Goal: Task Accomplishment & Management: Use online tool/utility

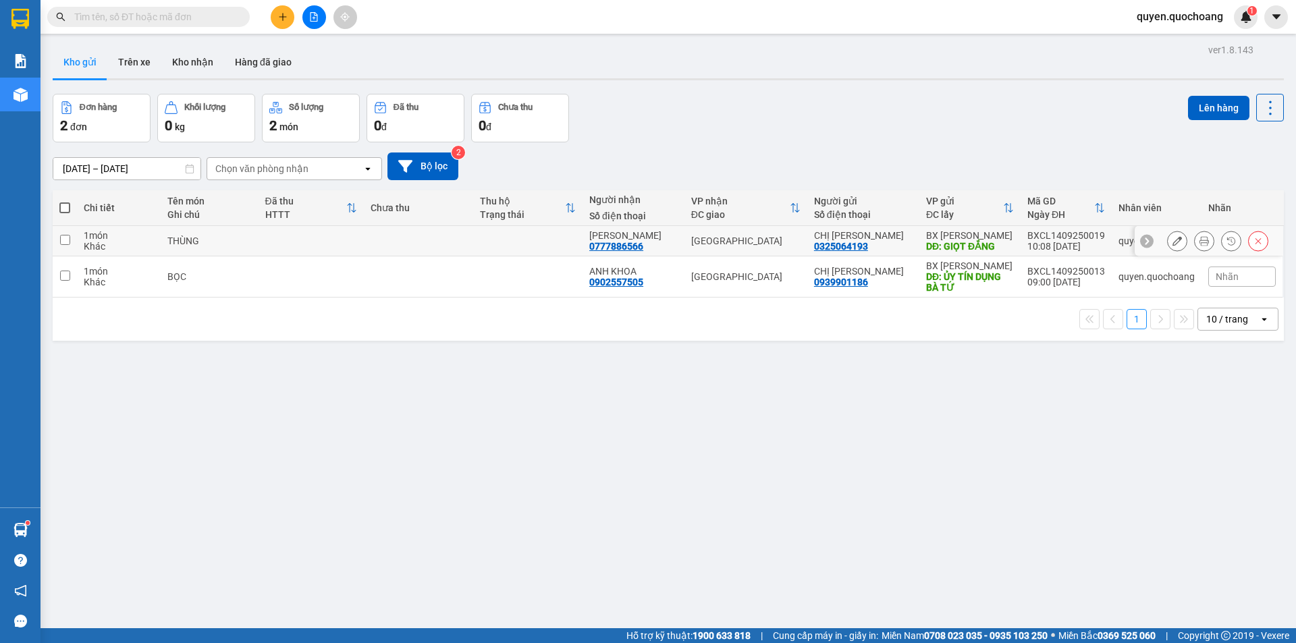
click at [1118, 244] on div "quyen.quochoang" at bounding box center [1156, 241] width 76 height 11
checkbox input "true"
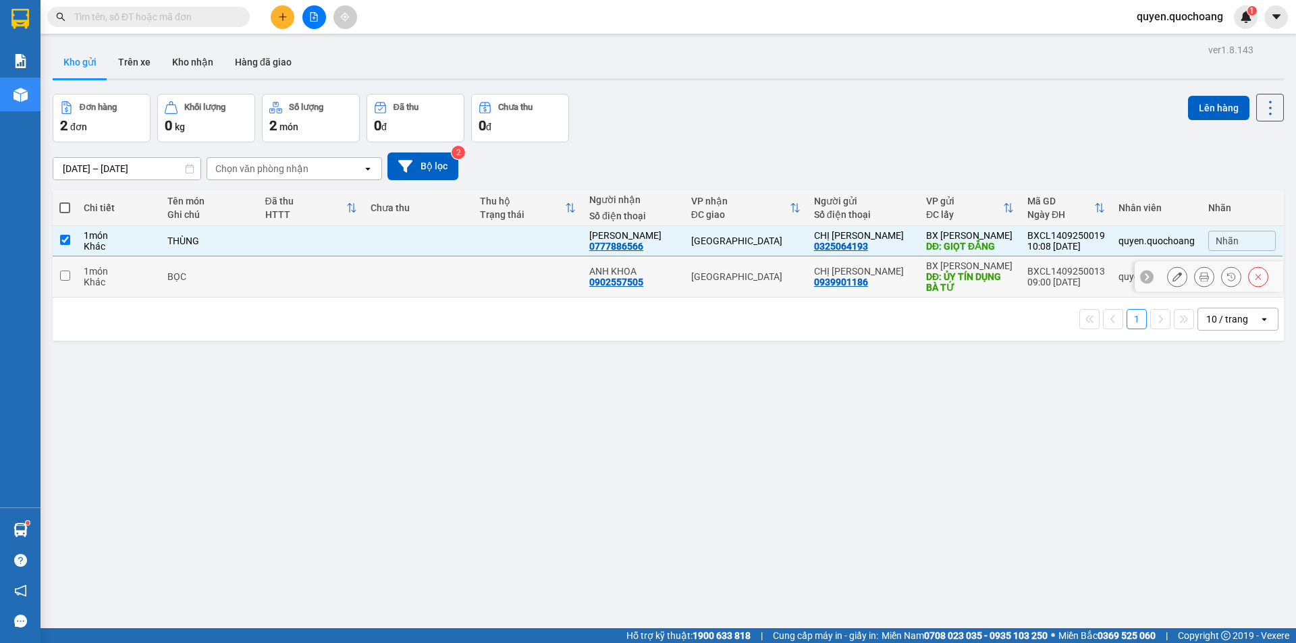
click at [1118, 277] on div "quyen.quochoang" at bounding box center [1156, 276] width 76 height 11
checkbox input "true"
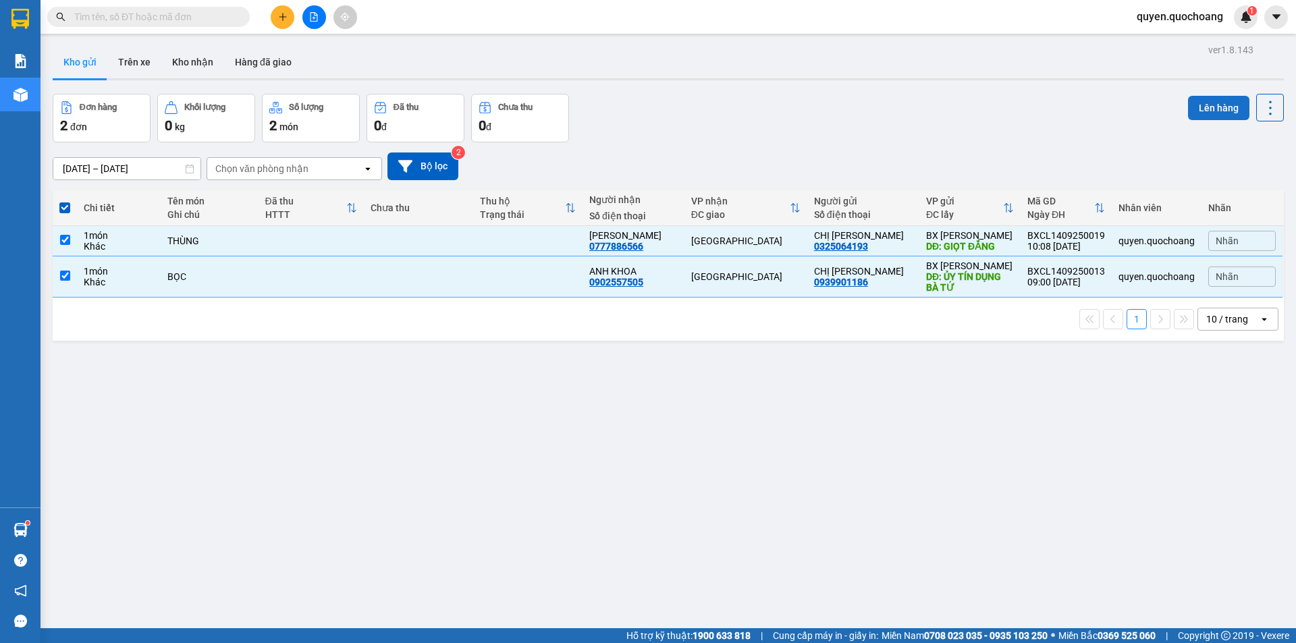
click at [1205, 96] on button "Lên hàng" at bounding box center [1218, 108] width 61 height 24
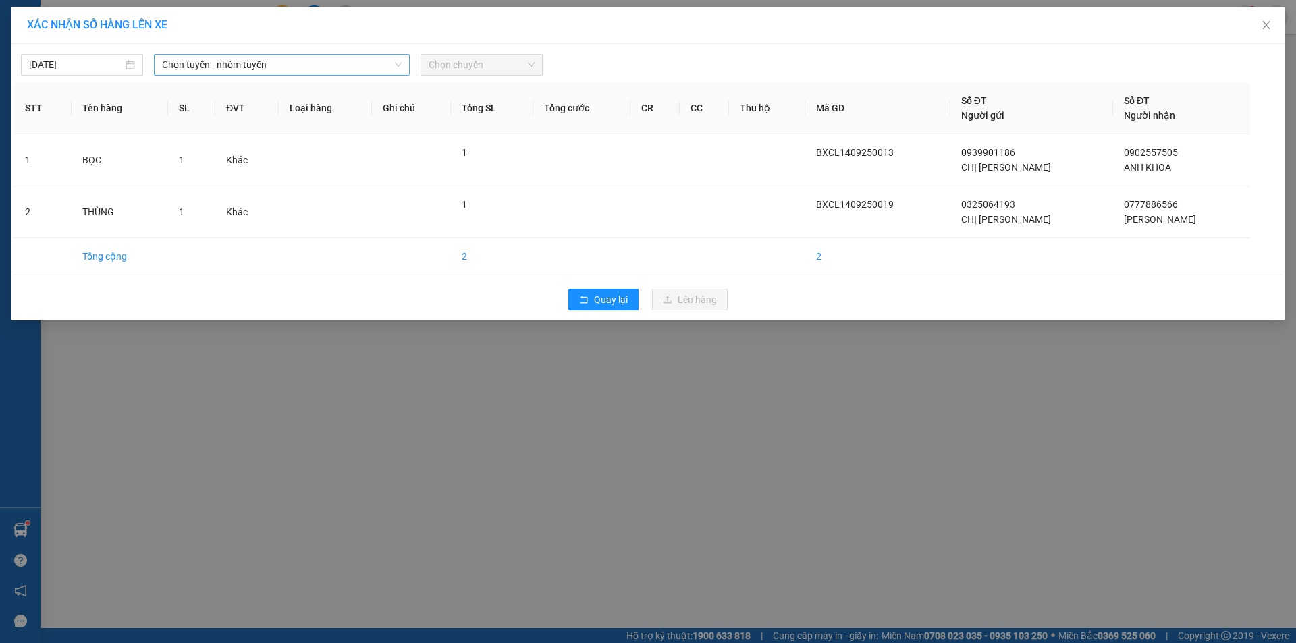
click at [285, 71] on span "Chọn tuyến - nhóm tuyến" at bounding box center [282, 65] width 240 height 20
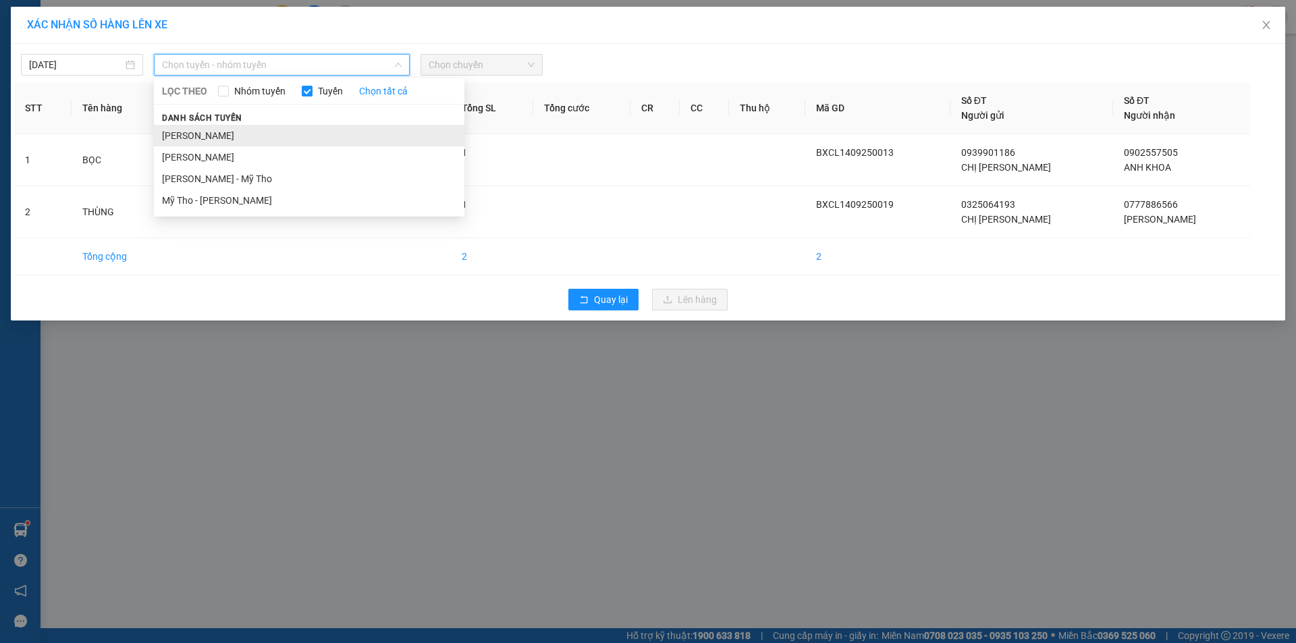
click at [256, 126] on li "[PERSON_NAME]" at bounding box center [309, 136] width 310 height 22
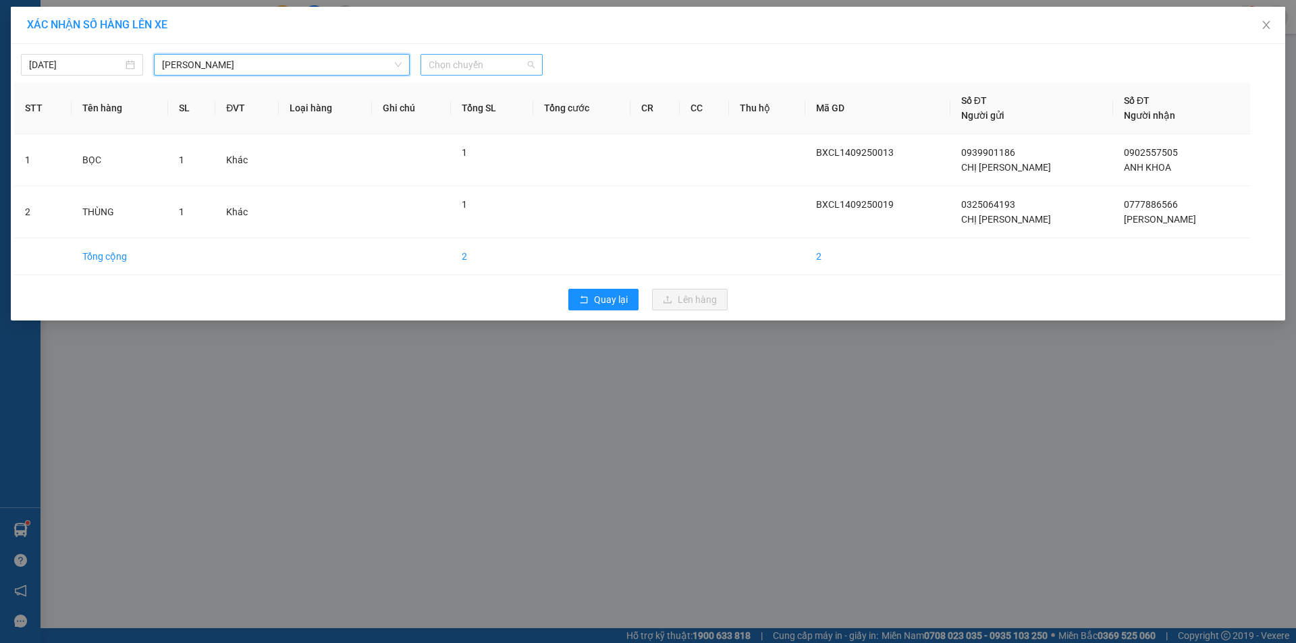
click at [468, 59] on span "Chọn chuyến" at bounding box center [482, 65] width 106 height 20
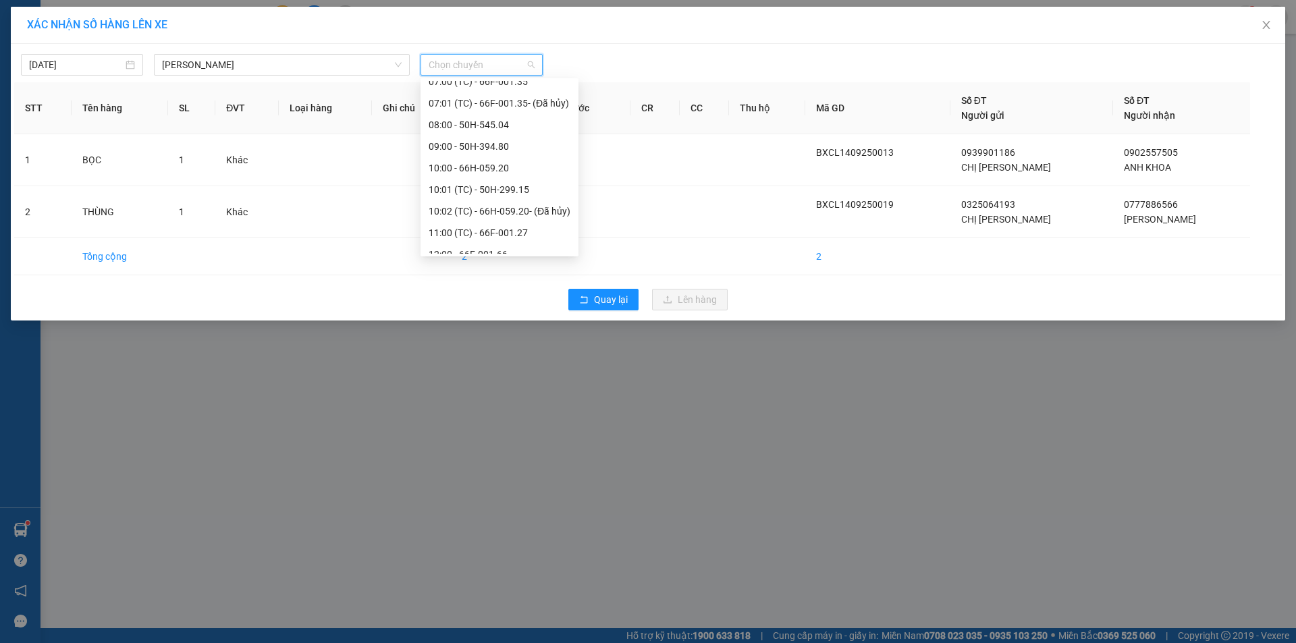
scroll to position [270, 0]
click at [464, 223] on div "11:00 (TC) - 66F-001.27" at bounding box center [499, 232] width 158 height 22
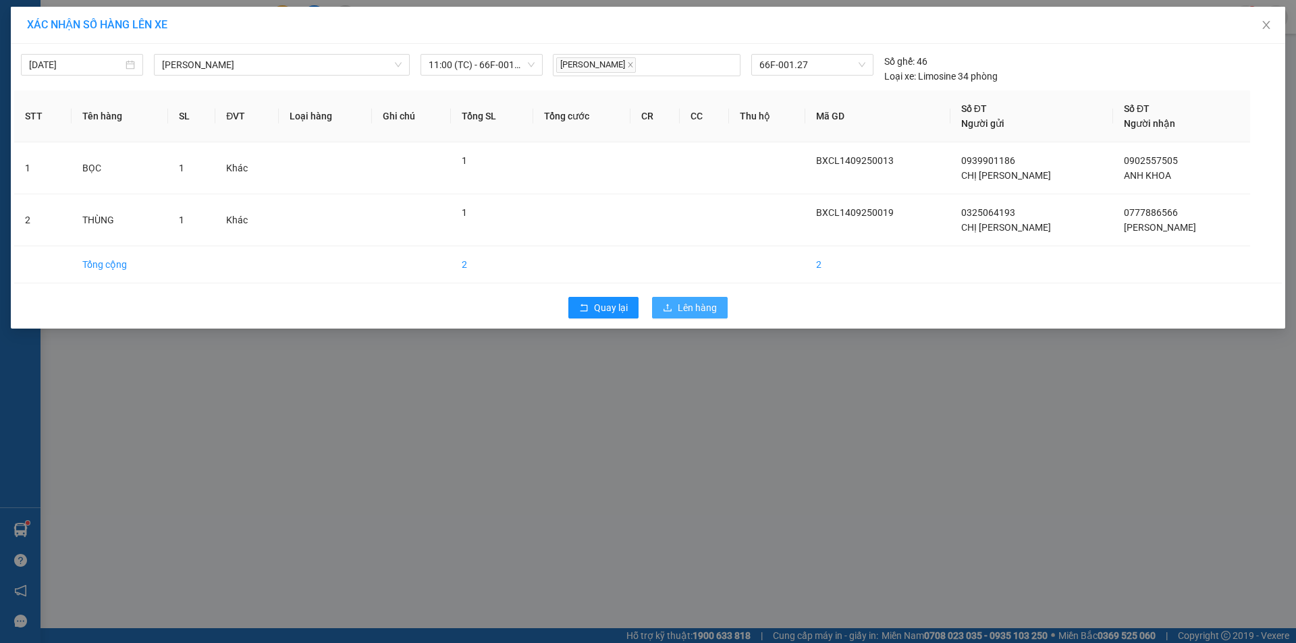
click at [666, 308] on icon "upload" at bounding box center [667, 307] width 9 height 9
